Goal: Feedback & Contribution: Submit feedback/report problem

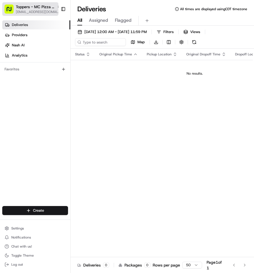
click at [50, 8] on div "Toppers - MC Pizza - Menomonee Falls" at bounding box center [38, 7] width 45 height 6
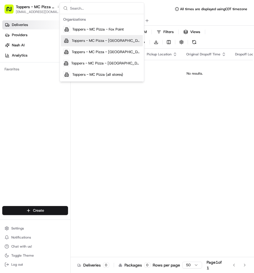
click at [95, 40] on span "Toppers - MC Pizza - [GEOGRAPHIC_DATA]" at bounding box center [106, 40] width 69 height 5
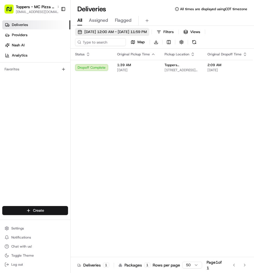
click at [117, 33] on span "08/22/2025 12:00 AM - 08/22/2025 11:59 PM" at bounding box center [115, 31] width 62 height 5
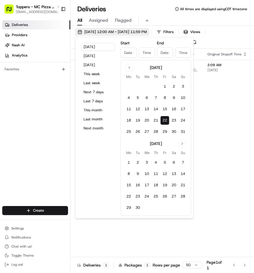
type input "Aug 22, 2025"
type input "12:00 AM"
type input "Aug 22, 2025"
type input "11:59 PM"
click at [155, 121] on button "21" at bounding box center [155, 120] width 9 height 9
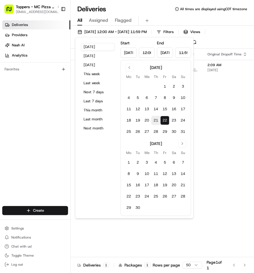
type input "Aug 21, 2025"
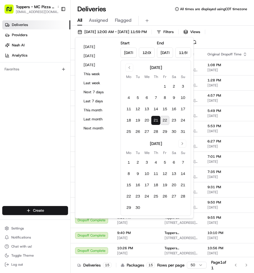
click at [161, 16] on div "All Assigned Flagged" at bounding box center [162, 21] width 183 height 10
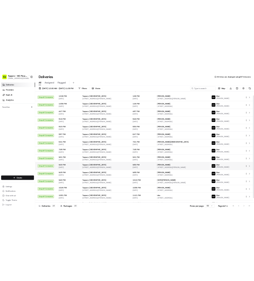
scroll to position [9, 0]
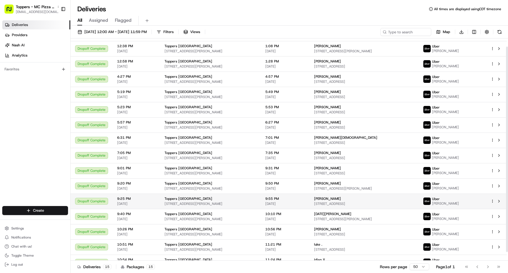
click at [254, 202] on span "[PERSON_NAME]" at bounding box center [445, 203] width 27 height 5
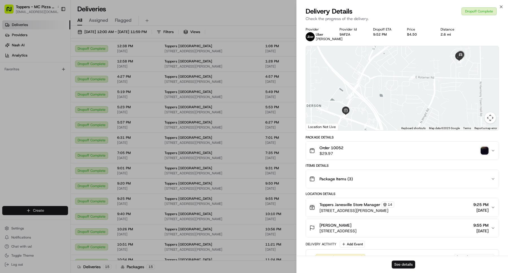
click at [254, 264] on button "See details" at bounding box center [403, 264] width 23 height 8
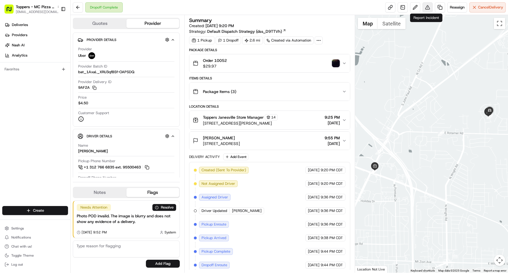
click at [427, 8] on button at bounding box center [427, 7] width 10 height 10
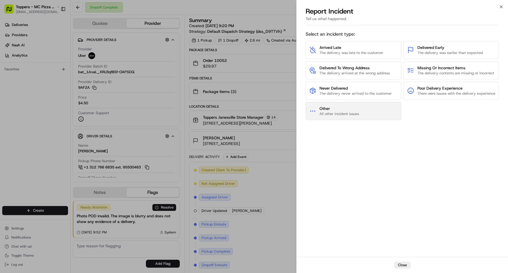
click at [371, 119] on button "Other All other incident issues" at bounding box center [354, 111] width 96 height 18
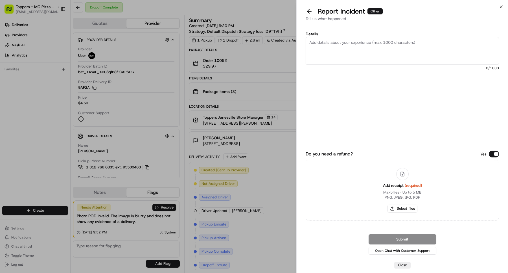
click at [349, 54] on textarea "Details" at bounding box center [402, 51] width 193 height 28
click at [417, 42] on textarea "Hello. The driver, [PERSON_NAME], will not stop with uncomfortable remarks to o…" at bounding box center [402, 51] width 193 height 28
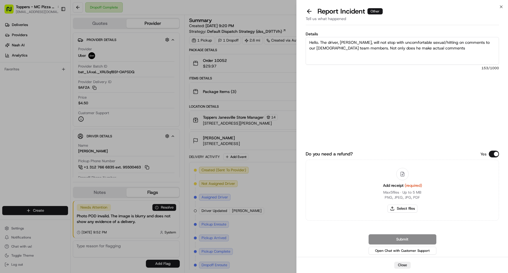
click at [431, 48] on textarea "Hello. The driver, [PERSON_NAME], will not stop with uncomfortable sexual/hitti…" at bounding box center [402, 51] width 193 height 28
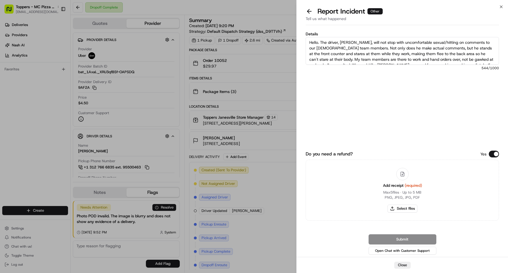
drag, startPoint x: 418, startPoint y: 62, endPoint x: 303, endPoint y: 14, distance: 125.3
click at [302, 15] on div "Report Incident Other Tell us what happened Details Hello. The driver, [PERSON_…" at bounding box center [402, 140] width 211 height 266
click at [493, 154] on button "Do you need a refund?" at bounding box center [494, 153] width 10 height 7
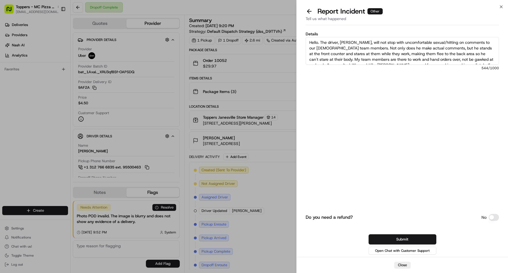
click at [358, 43] on textarea "Hello. The driver, [PERSON_NAME], will not stop with uncomfortable sexual/hitti…" at bounding box center [402, 51] width 193 height 28
drag, startPoint x: 422, startPoint y: 41, endPoint x: 433, endPoint y: 41, distance: 11.0
click at [424, 41] on textarea "Hello. The driver, [PERSON_NAME], will not stop with uncomfortable sexual/hitti…" at bounding box center [402, 51] width 193 height 28
drag, startPoint x: 361, startPoint y: 49, endPoint x: 310, endPoint y: 47, distance: 50.9
click at [310, 47] on textarea "Hello. The driver, [PERSON_NAME], will not stop with uncomfortable and unwarran…" at bounding box center [402, 51] width 193 height 28
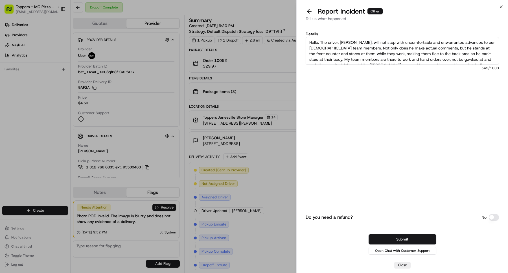
click at [406, 47] on textarea "Hello. The driver, [PERSON_NAME], will not stop with uncomfortable and unwarran…" at bounding box center [402, 51] width 193 height 28
click at [423, 80] on div "Details Hello. The driver, [PERSON_NAME], will not stop with uncomfortable and …" at bounding box center [402, 76] width 193 height 89
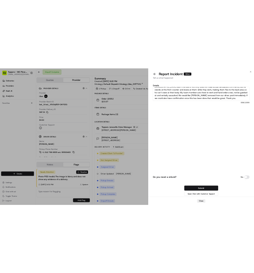
scroll to position [11, 0]
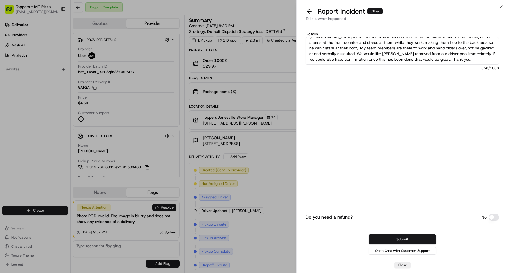
click at [334, 47] on textarea "Hello. The driver, [PERSON_NAME], will not stop with uncomfortable and unwarran…" at bounding box center [402, 51] width 193 height 28
type textarea "Hello. The driver, [PERSON_NAME], will not stop with uncomfortable and unwarran…"
click at [400, 237] on button "Submit" at bounding box center [403, 239] width 68 height 10
